Goal: Task Accomplishment & Management: Complete application form

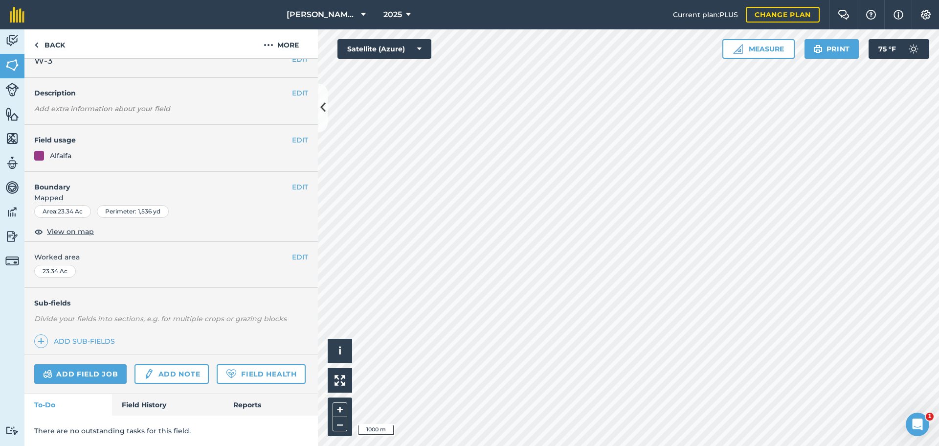
scroll to position [42, 0]
click at [143, 387] on link "Field History" at bounding box center [167, 405] width 111 height 22
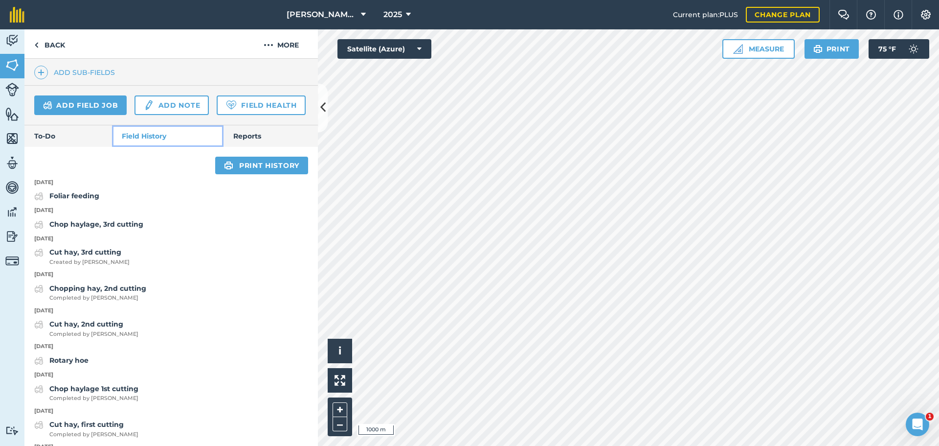
scroll to position [287, 0]
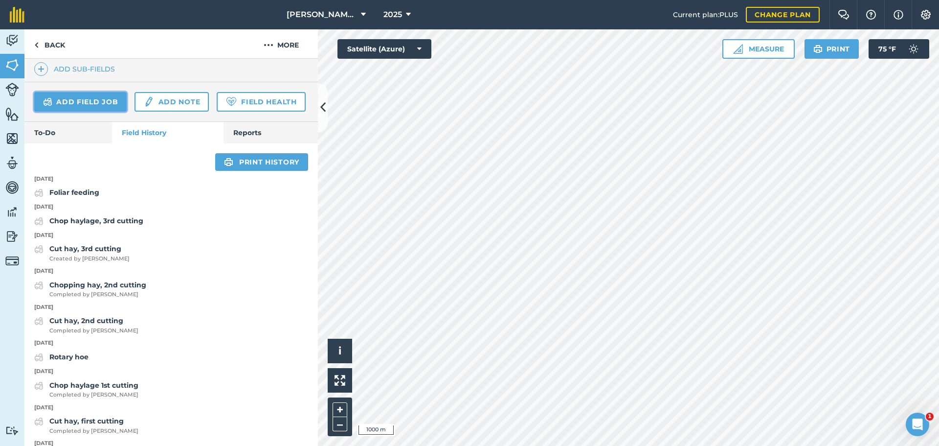
click at [86, 96] on link "Add field job" at bounding box center [80, 102] width 92 height 20
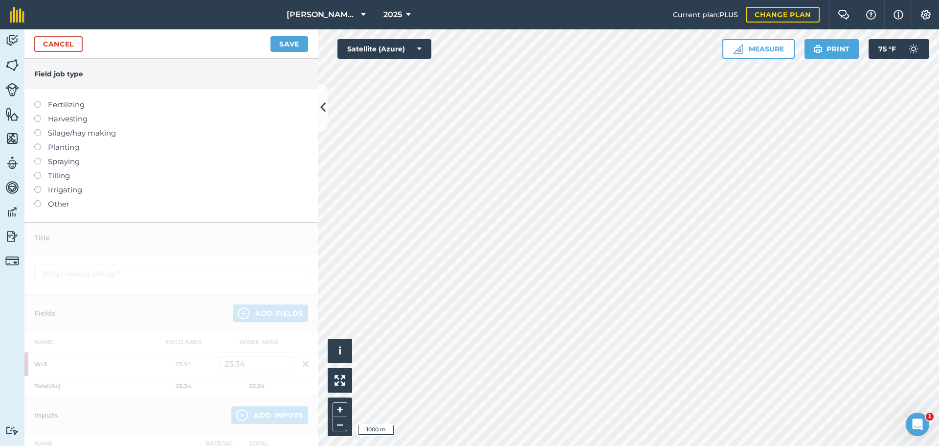
click at [51, 134] on label "Silage/hay making" at bounding box center [171, 133] width 274 height 12
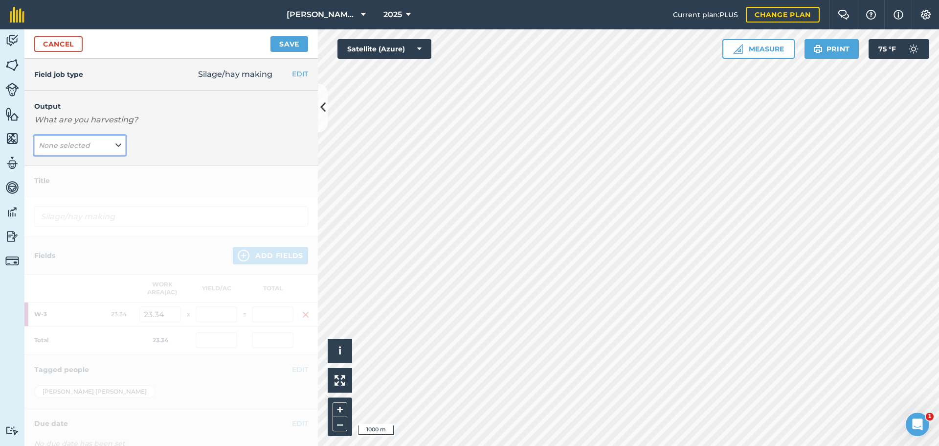
click at [115, 146] on icon at bounding box center [118, 145] width 6 height 11
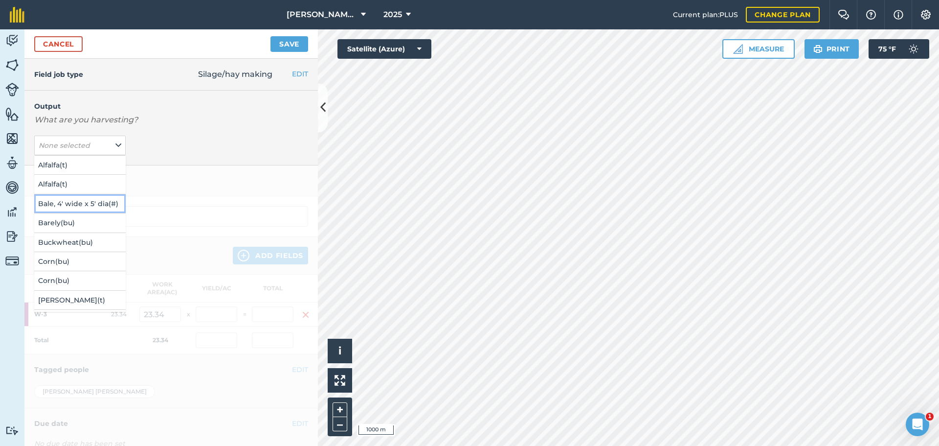
click at [88, 201] on button "Bale, 4' wide x 5' dia ( # )" at bounding box center [79, 203] width 91 height 19
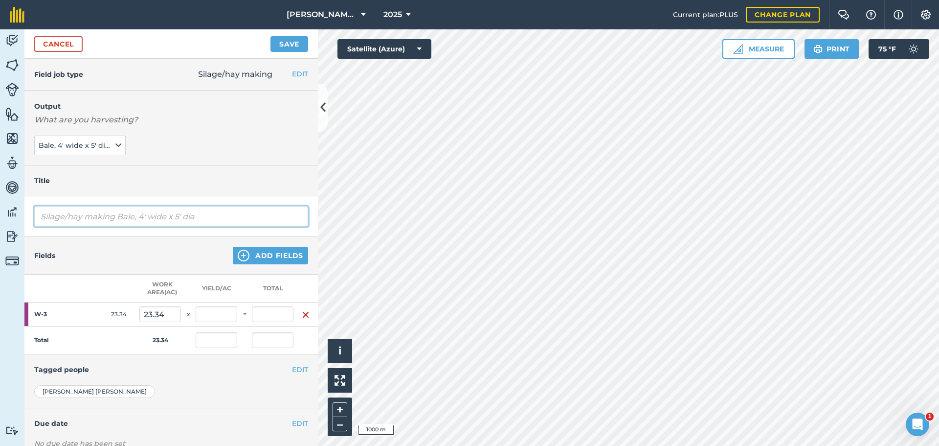
click at [198, 217] on input "Silage/hay making Bale, 4' wide x 5' dia" at bounding box center [171, 216] width 274 height 21
click at [201, 216] on input "Silage/hay making Bale, 4' wide x 5' dia" at bounding box center [171, 216] width 274 height 21
click at [79, 216] on input "Cutting Hay, 4th cutting" at bounding box center [171, 216] width 274 height 21
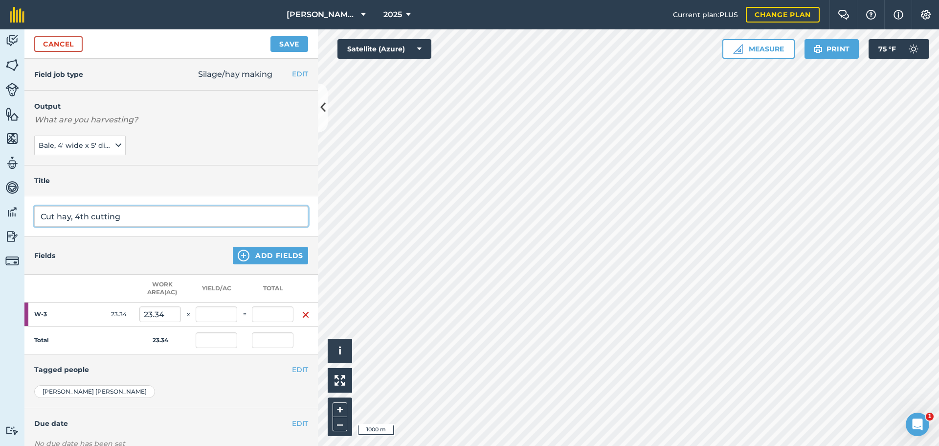
type input "Cut hay, 4th cutting"
click at [284, 46] on button "Save" at bounding box center [290, 44] width 38 height 16
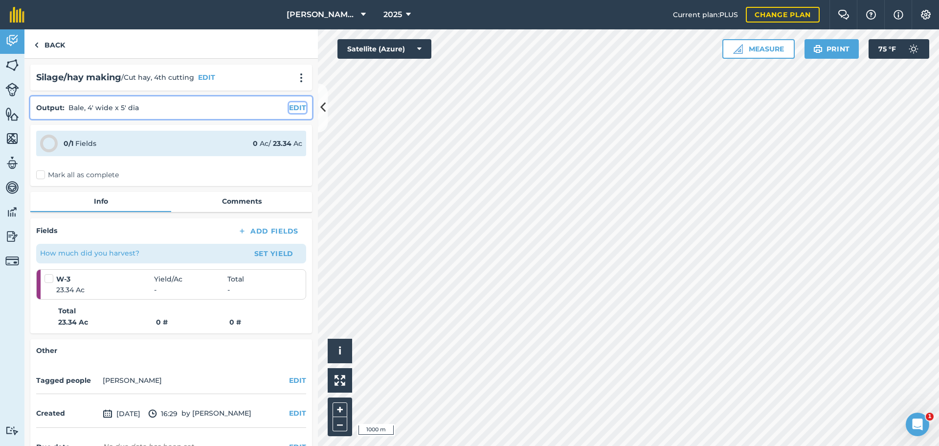
click at [289, 106] on button "EDIT" at bounding box center [297, 107] width 17 height 11
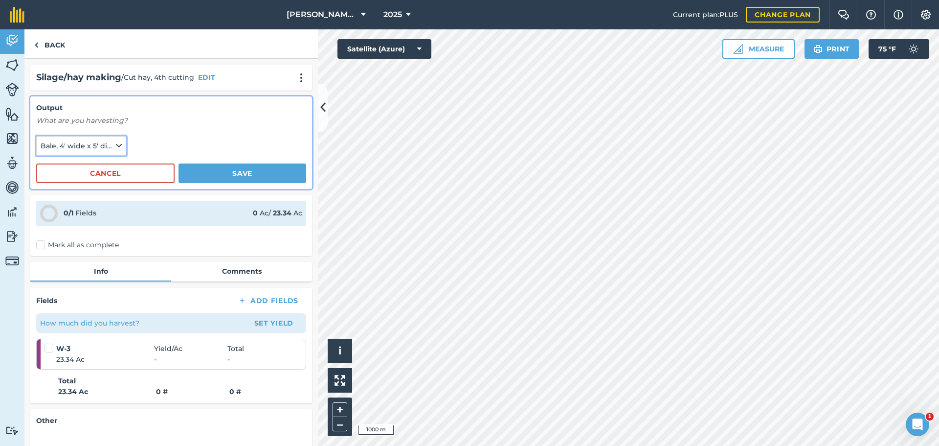
click at [116, 145] on icon at bounding box center [119, 145] width 6 height 11
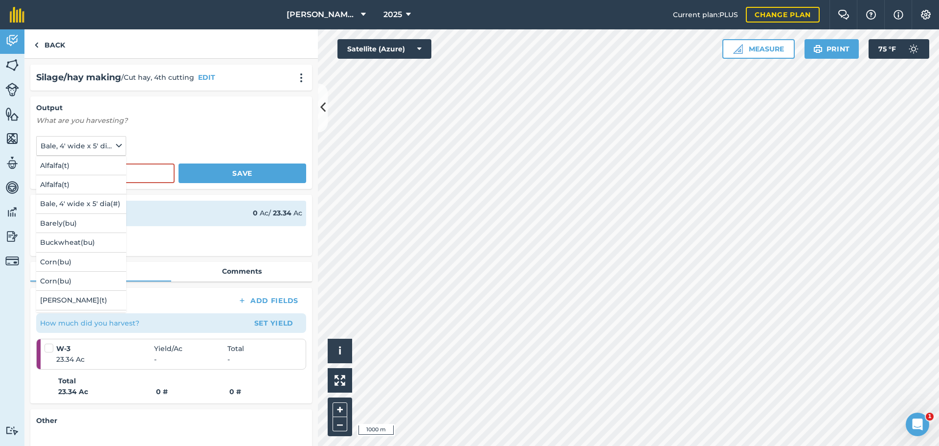
click at [171, 133] on form "Output What are you harvesting? Bale, 4' wide x 5' dia ( # ) Alfalfa ( t ) Alfa…" at bounding box center [171, 142] width 270 height 81
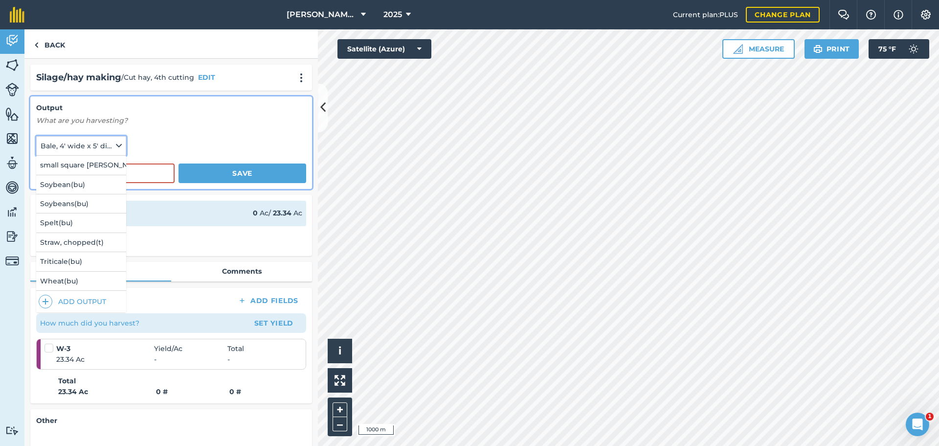
click at [112, 144] on button "Bale, 4' wide x 5' dia ( # )" at bounding box center [81, 146] width 90 height 20
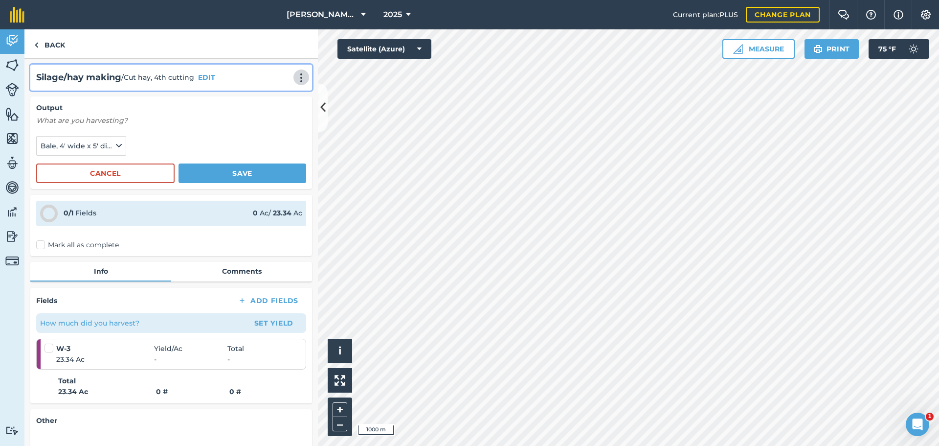
click at [296, 75] on img at bounding box center [302, 78] width 12 height 10
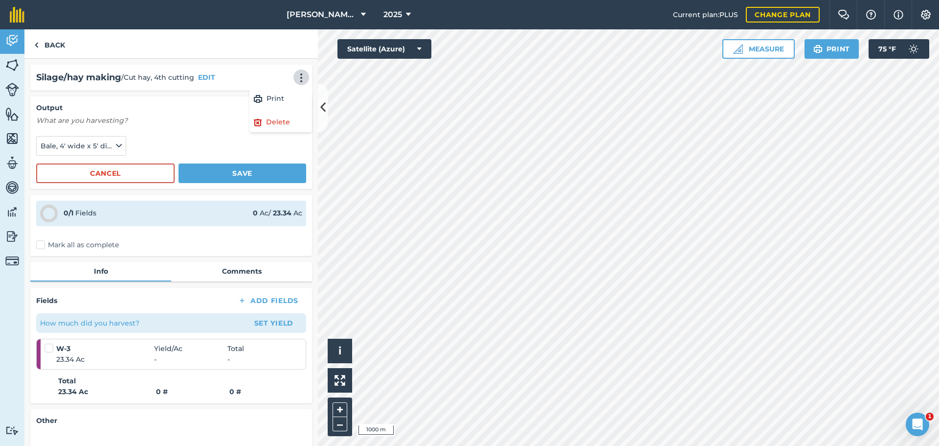
click at [199, 135] on form "Output What are you harvesting? Bale, 4' wide x 5' dia ( # ) Cancel Save" at bounding box center [171, 142] width 270 height 81
click at [116, 116] on em "What are you harvesting?" at bounding box center [81, 120] width 91 height 9
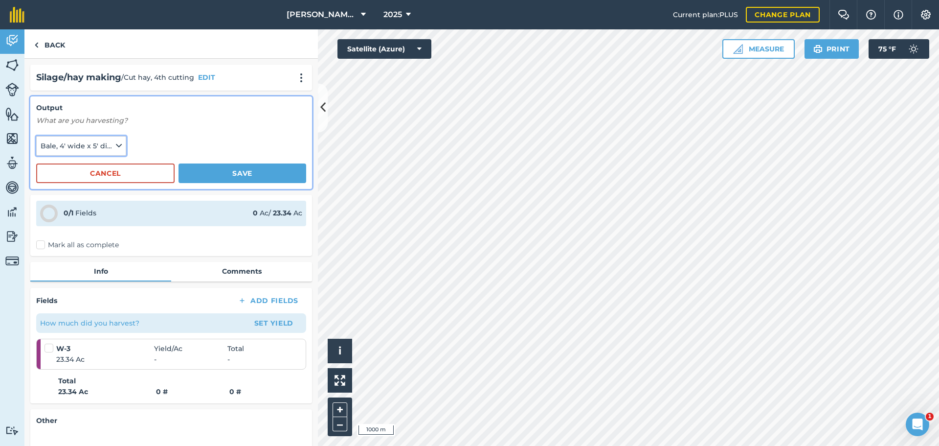
click at [120, 141] on button "Bale, 4' wide x 5' dia ( # )" at bounding box center [81, 146] width 90 height 20
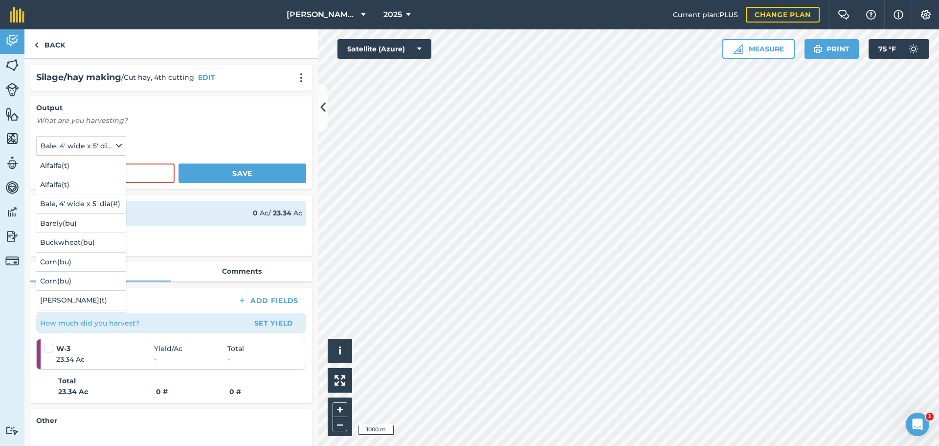
click at [168, 138] on form "Output What are you harvesting? Bale, 4' wide x 5' dia ( # ) Alfalfa ( t ) Alfa…" at bounding box center [171, 142] width 270 height 81
